Goal: Browse casually: Explore the website without a specific task or goal

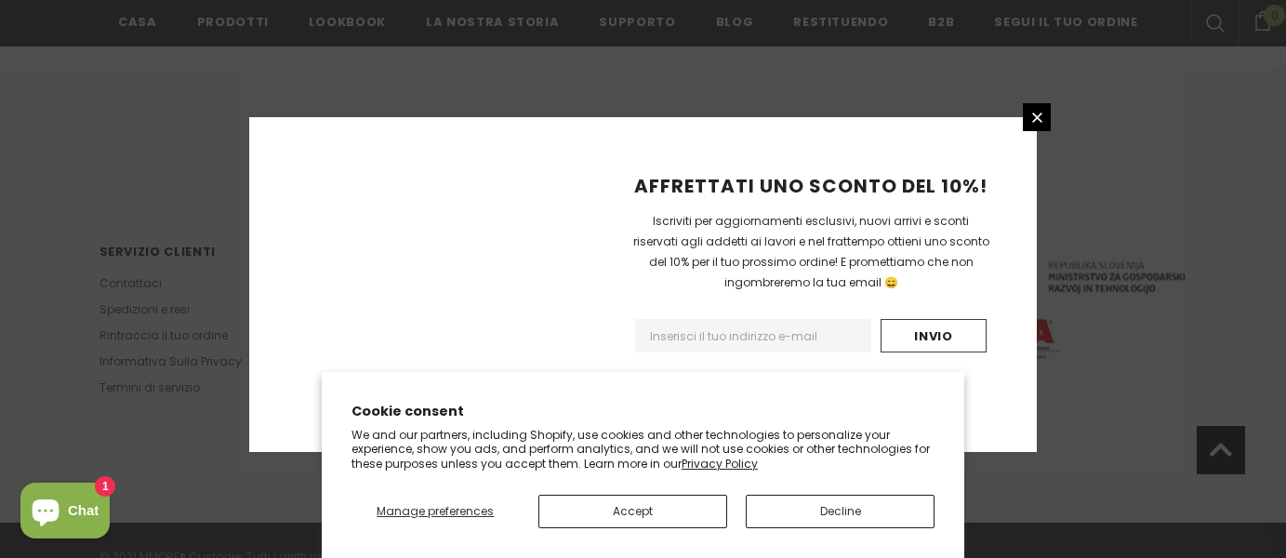
scroll to position [1349, 0]
